Goal: Transaction & Acquisition: Purchase product/service

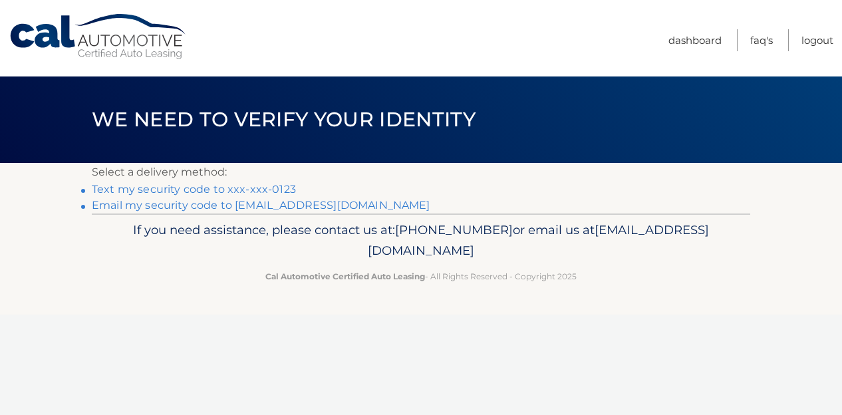
click at [217, 204] on link "**********" at bounding box center [261, 205] width 339 height 13
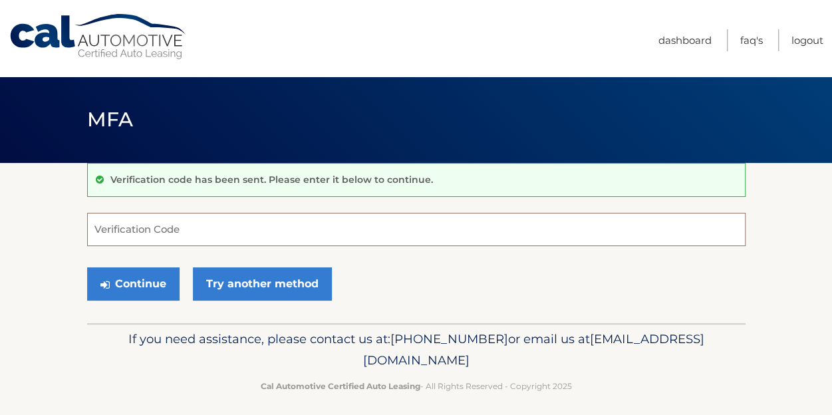
click at [191, 224] on input "Verification Code" at bounding box center [416, 229] width 659 height 33
paste input "600170"
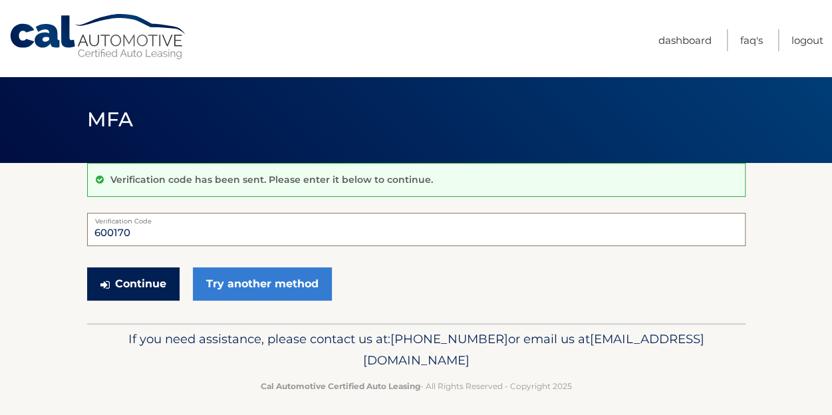
type input "600170"
click at [105, 277] on button "Continue" at bounding box center [133, 283] width 92 height 33
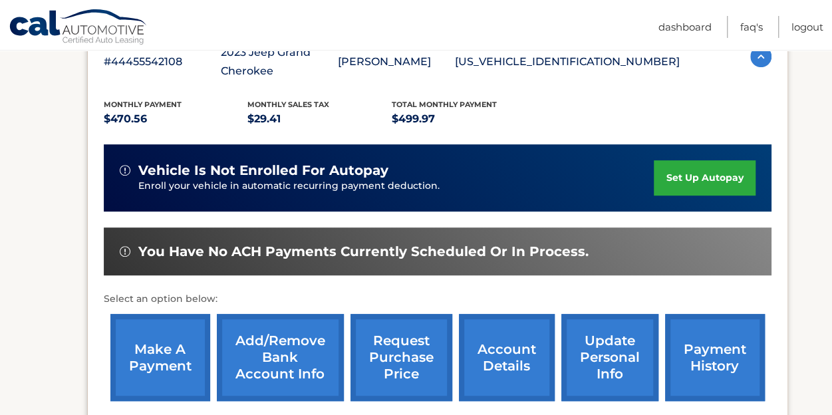
scroll to position [260, 0]
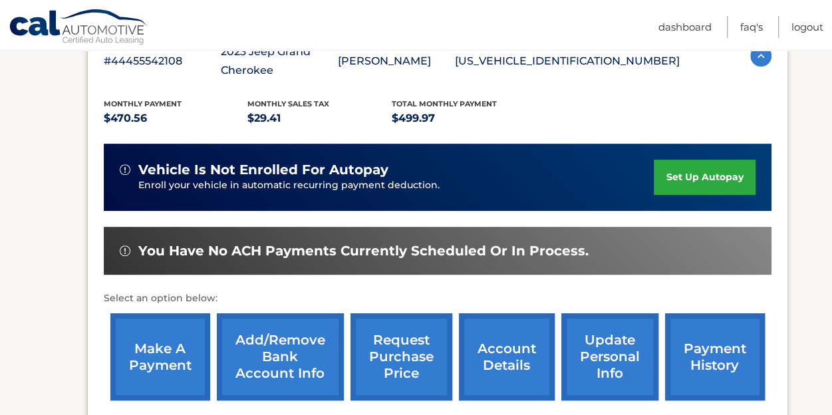
click at [168, 337] on link "make a payment" at bounding box center [160, 356] width 100 height 87
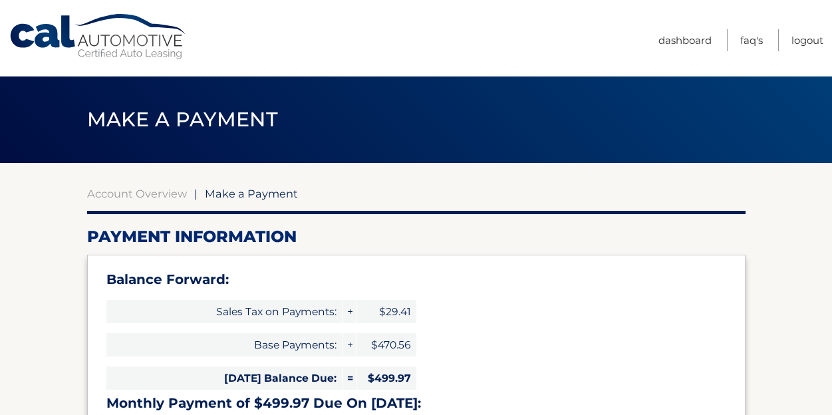
select select "ZDdkZjk4YTQtMzMzNy00OTVlLWJmMDctZDk0MTVkOWVlMmEx"
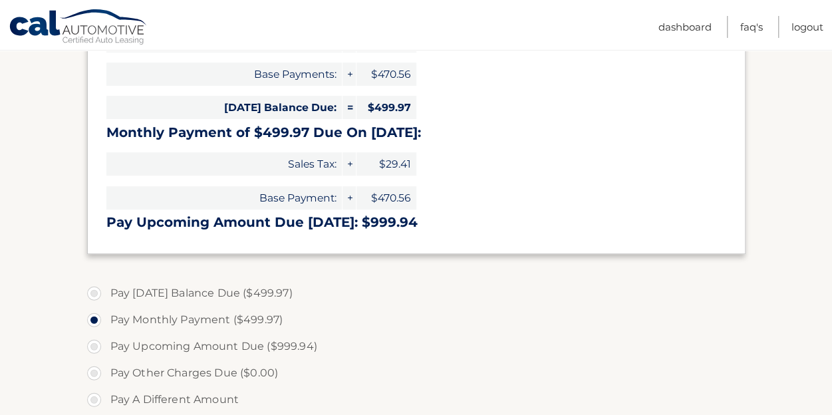
scroll to position [271, 0]
click at [164, 293] on label "Pay [DATE] Balance Due ($499.97)" at bounding box center [416, 292] width 659 height 27
click at [106, 293] on input "Pay [DATE] Balance Due ($499.97)" at bounding box center [98, 289] width 13 height 21
radio input "true"
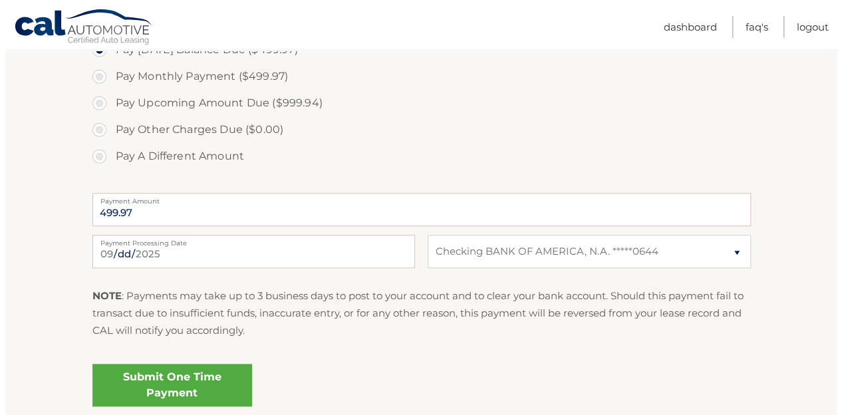
scroll to position [528, 0]
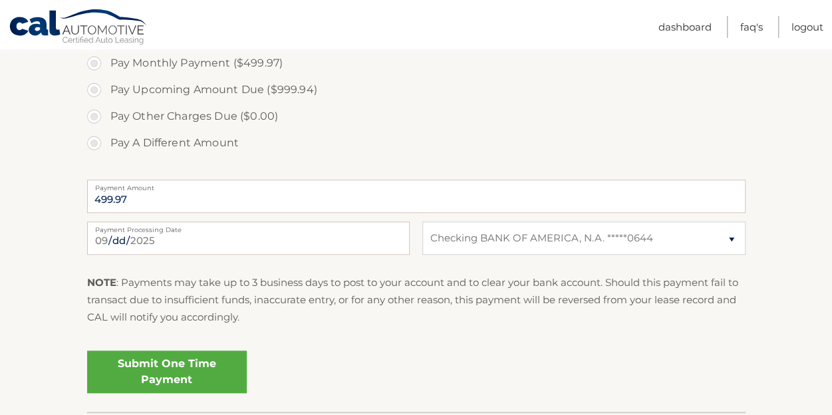
click at [212, 373] on link "Submit One Time Payment" at bounding box center [167, 372] width 160 height 43
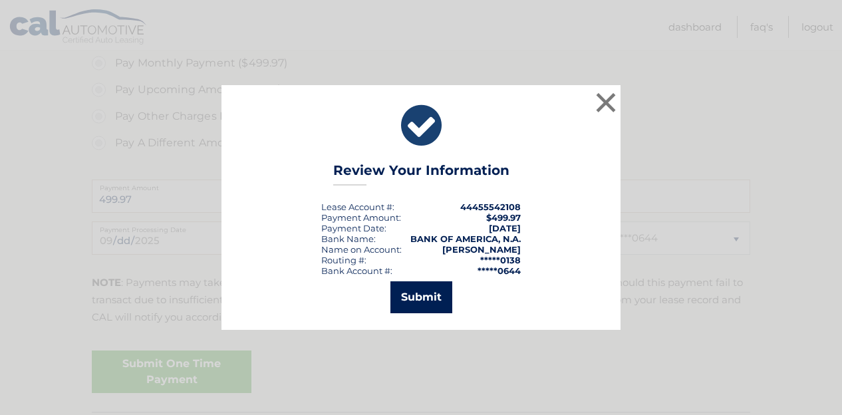
click at [434, 300] on button "Submit" at bounding box center [422, 297] width 62 height 32
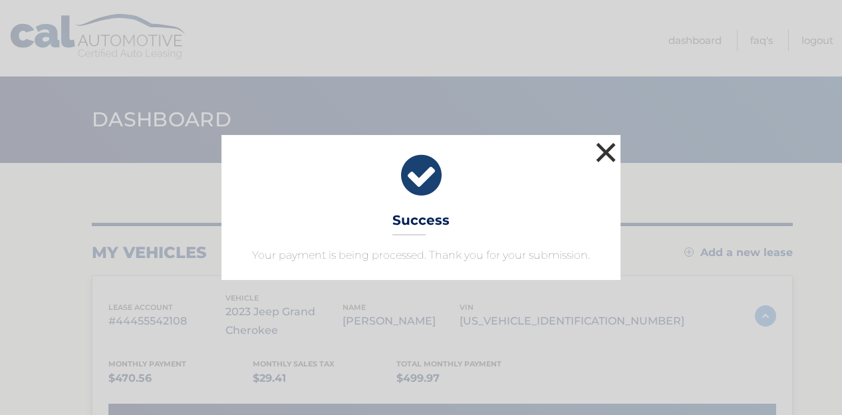
click at [598, 157] on button "×" at bounding box center [606, 152] width 27 height 27
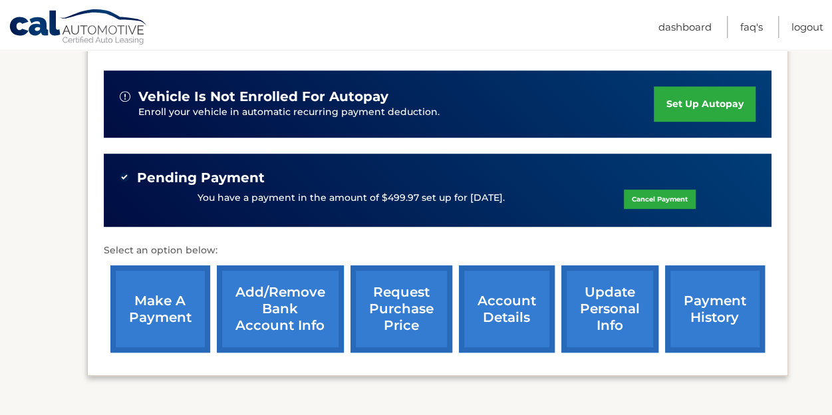
scroll to position [338, 0]
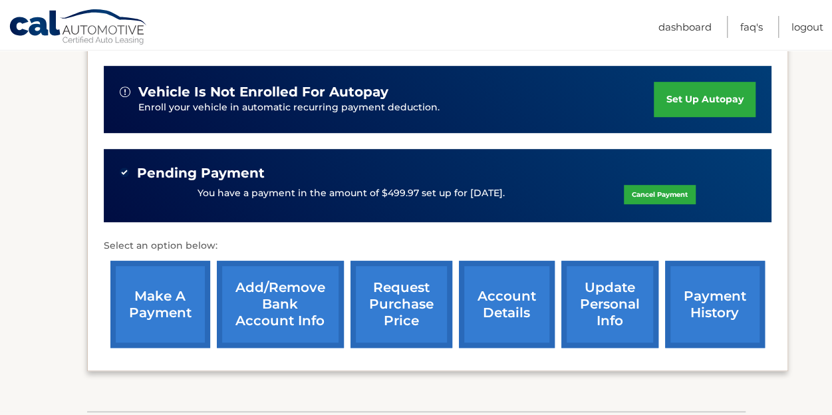
click at [713, 304] on link "payment history" at bounding box center [715, 304] width 100 height 87
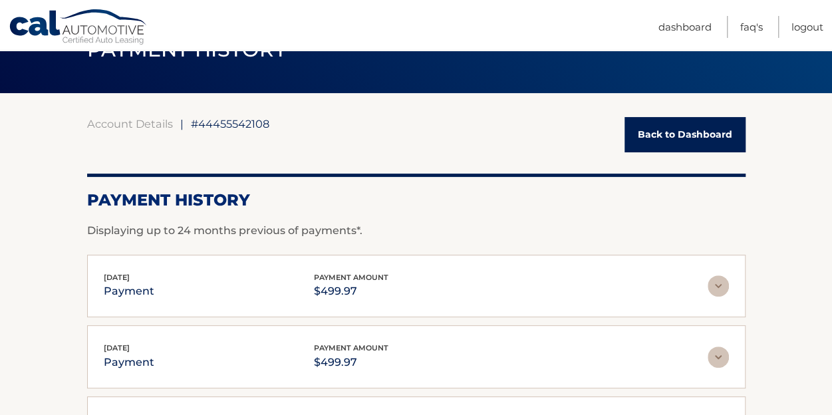
scroll to position [71, 0]
